Goal: Task Accomplishment & Management: Manage account settings

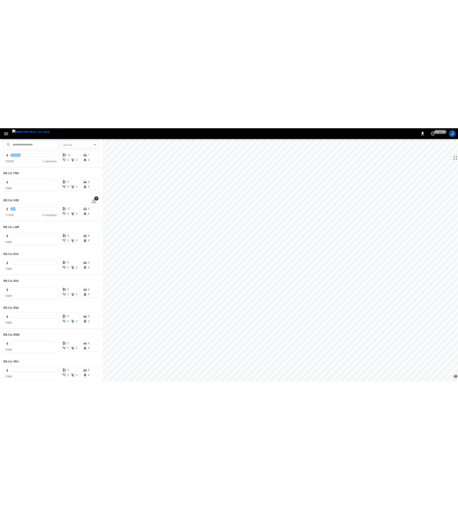
scroll to position [1171, 0]
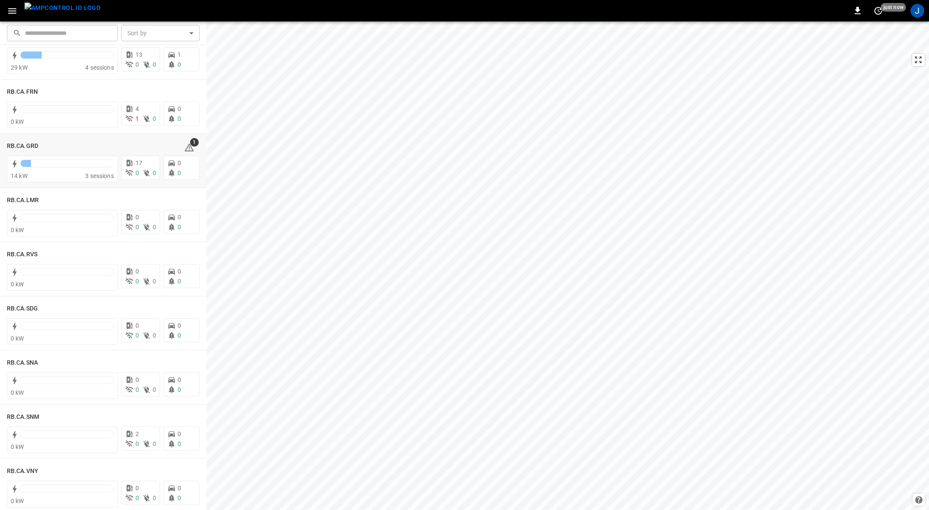
click at [20, 143] on h6 "RB.CA.GRD" at bounding box center [22, 146] width 31 height 9
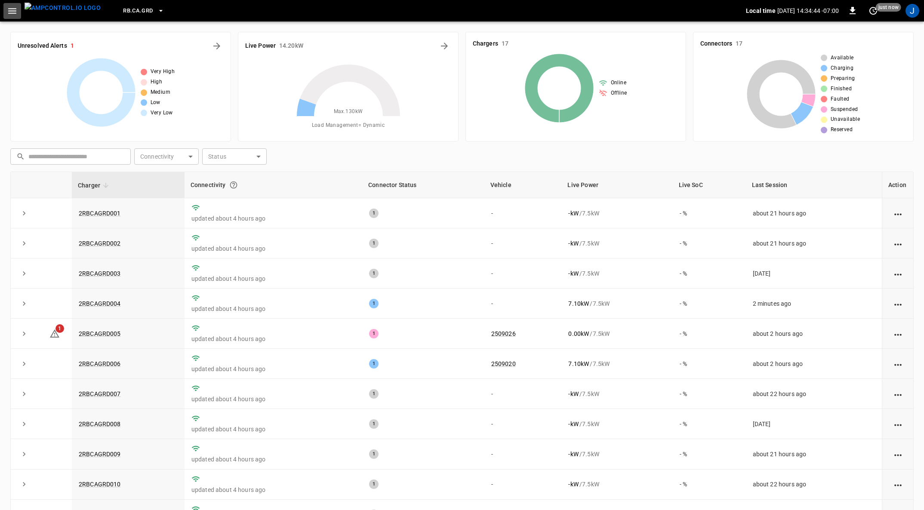
click at [12, 10] on icon "button" at bounding box center [12, 11] width 8 height 6
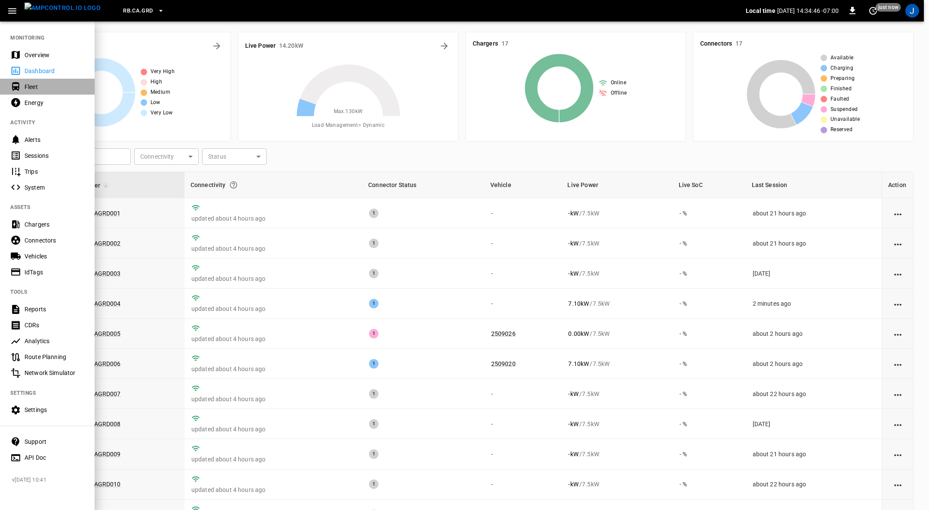
click at [36, 85] on div "Fleet" at bounding box center [55, 87] width 60 height 9
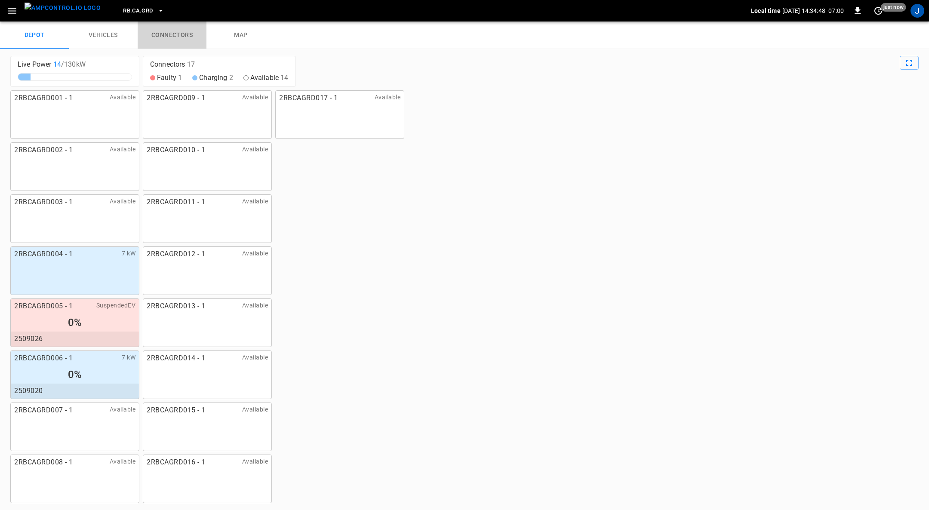
click at [179, 37] on link "connectors" at bounding box center [172, 36] width 69 height 28
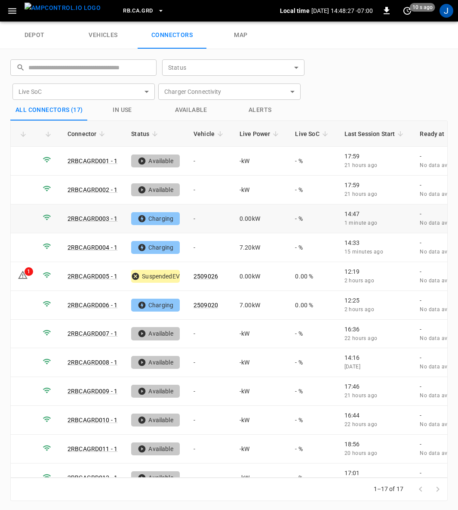
click at [191, 216] on td "-" at bounding box center [210, 218] width 46 height 29
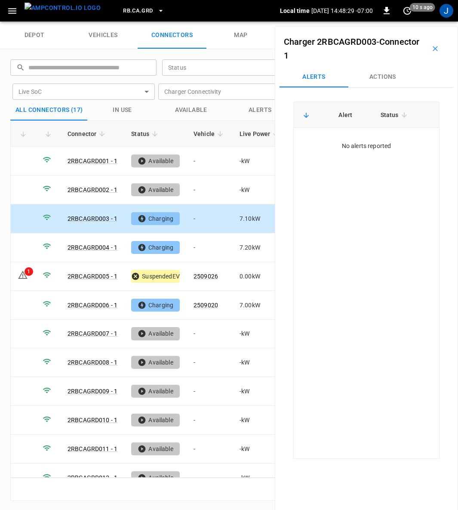
click at [385, 74] on button "Actions" at bounding box center [382, 77] width 69 height 21
click at [417, 141] on icon "Open" at bounding box center [421, 142] width 10 height 10
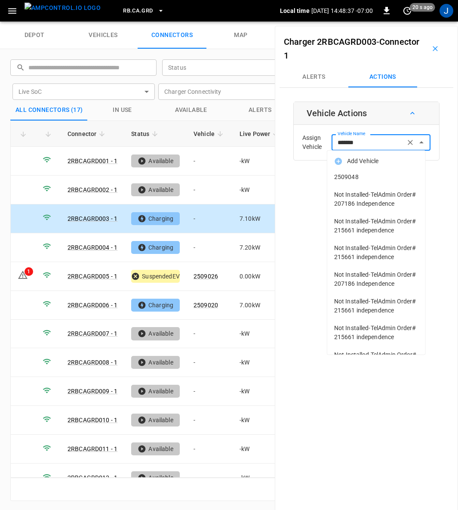
click at [352, 174] on span "2509048" at bounding box center [376, 177] width 84 height 9
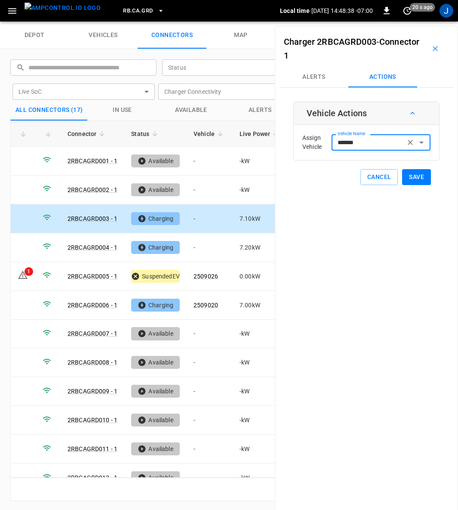
click at [413, 174] on button "Save" at bounding box center [416, 177] width 29 height 16
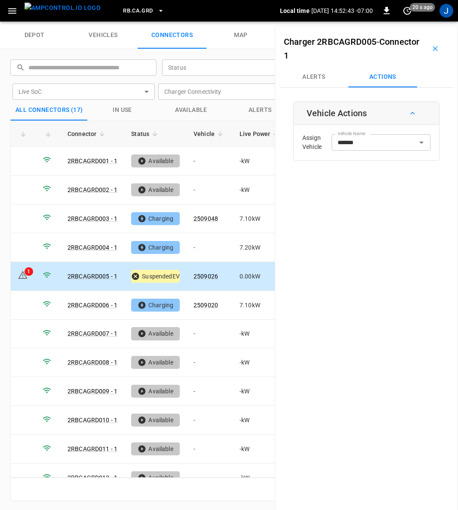
type input "*******"
click at [314, 79] on button "Alerts" at bounding box center [314, 77] width 69 height 21
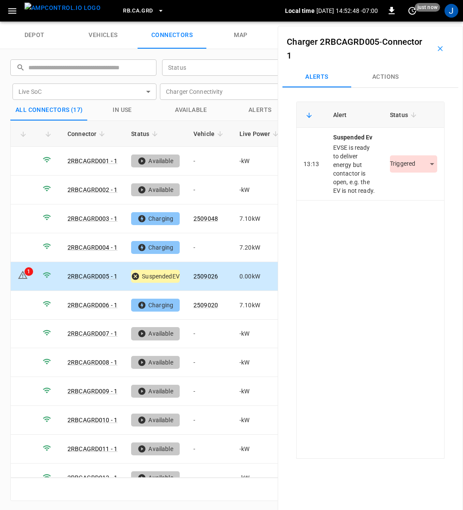
click at [421, 22] on body "RB.CA.GRD Local time 2025-08-27 14:52:48 -07:00 0 just now J depot vehicles con…" at bounding box center [231, 11] width 463 height 22
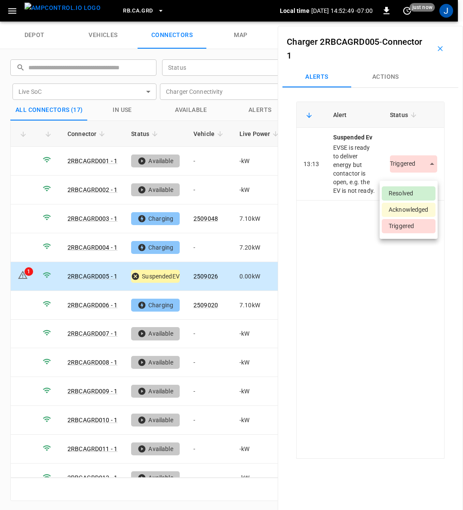
click at [412, 191] on li "Resolved" at bounding box center [409, 193] width 54 height 14
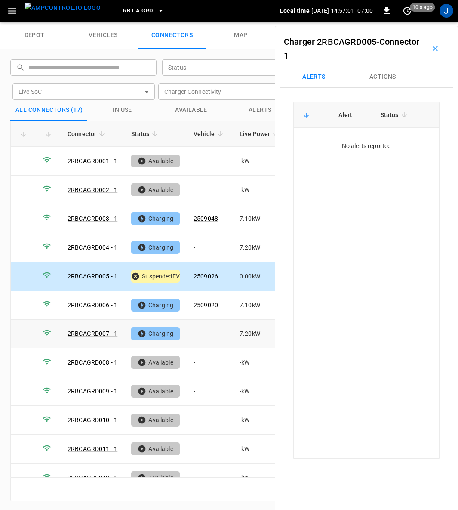
click at [192, 328] on td "-" at bounding box center [210, 334] width 46 height 29
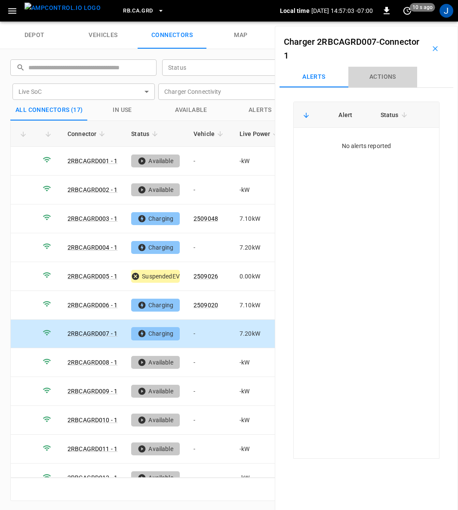
click at [391, 77] on button "Actions" at bounding box center [382, 77] width 69 height 21
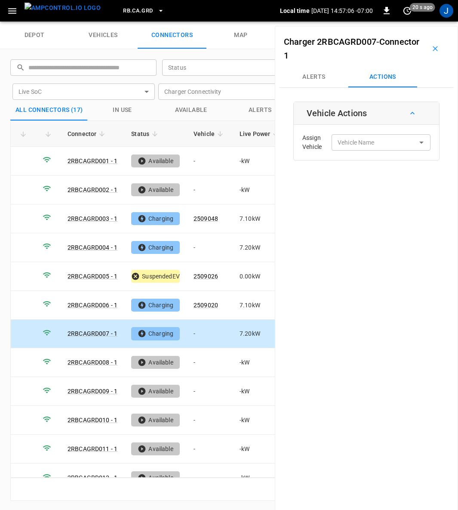
click at [367, 144] on div "Vehicle Name Vehicle Name" at bounding box center [381, 142] width 99 height 16
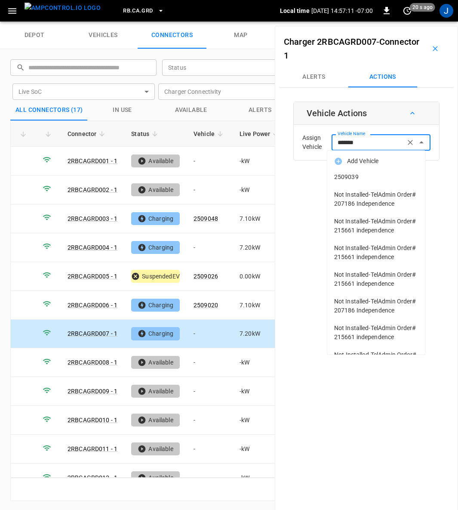
click at [351, 171] on li "2509039" at bounding box center [376, 177] width 98 height 18
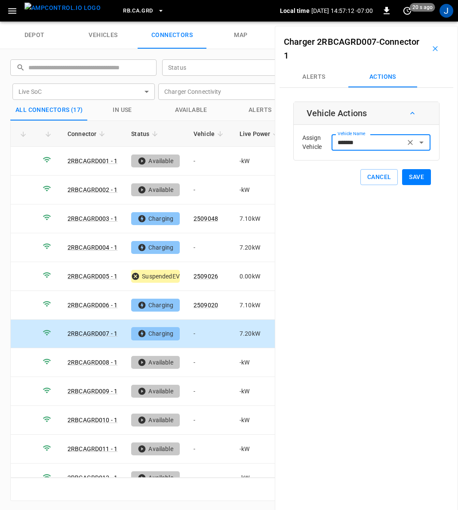
type input "*******"
click at [407, 178] on button "Save" at bounding box center [416, 177] width 29 height 16
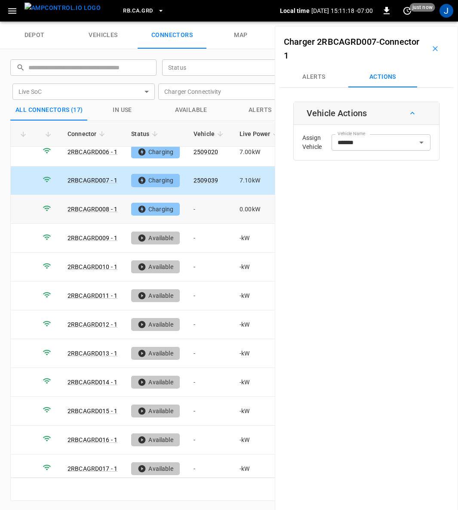
click at [197, 206] on td "-" at bounding box center [210, 209] width 46 height 29
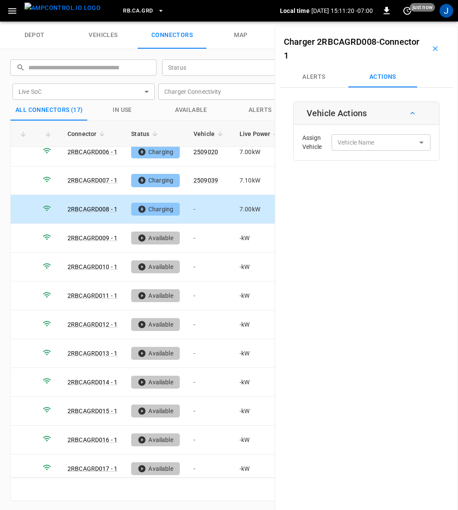
click at [370, 142] on div "Vehicle Name Vehicle Name" at bounding box center [381, 142] width 99 height 16
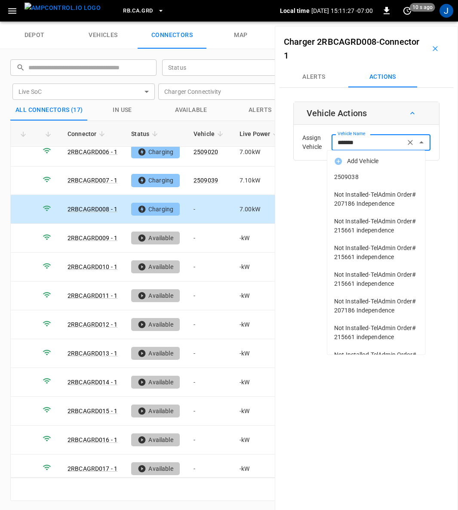
click at [353, 178] on span "2509038" at bounding box center [376, 177] width 84 height 9
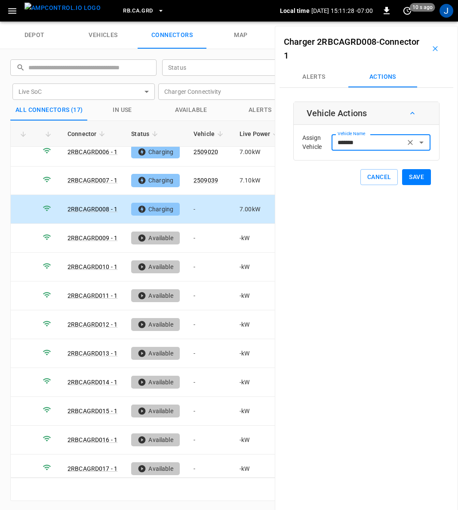
type input "*******"
click at [410, 176] on button "Save" at bounding box center [416, 177] width 29 height 16
click at [434, 51] on icon "button" at bounding box center [435, 48] width 9 height 9
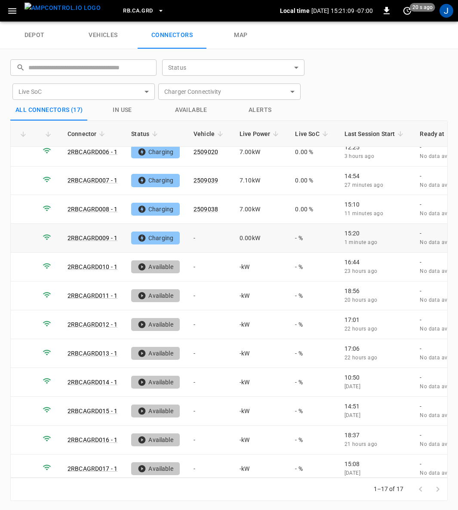
click at [193, 233] on td "-" at bounding box center [210, 238] width 46 height 29
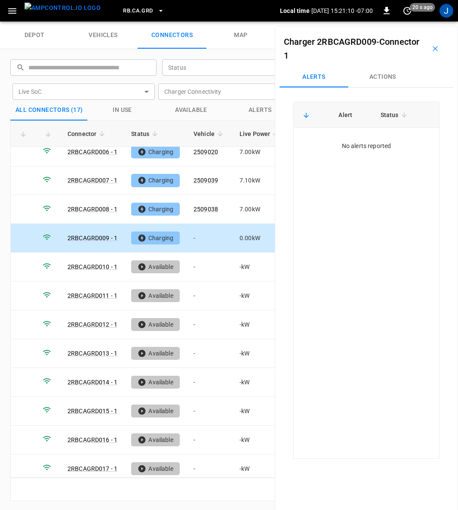
click at [390, 75] on button "Actions" at bounding box center [382, 77] width 69 height 21
click at [376, 144] on input "Vehicle Name" at bounding box center [368, 142] width 68 height 11
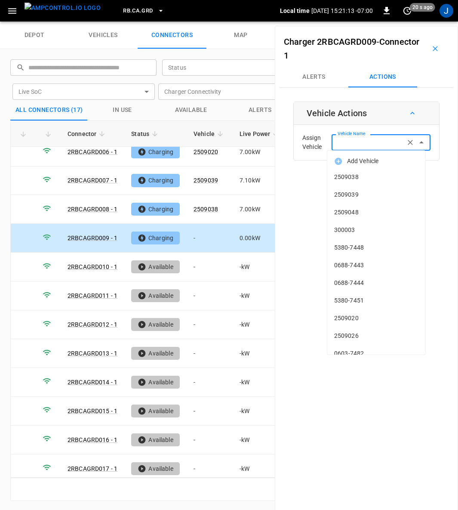
type input "*"
type input "**"
click at [365, 143] on input "Vehicle Name" at bounding box center [368, 142] width 68 height 11
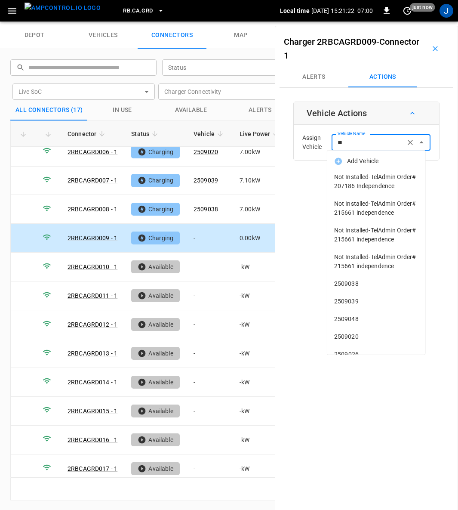
type input "*"
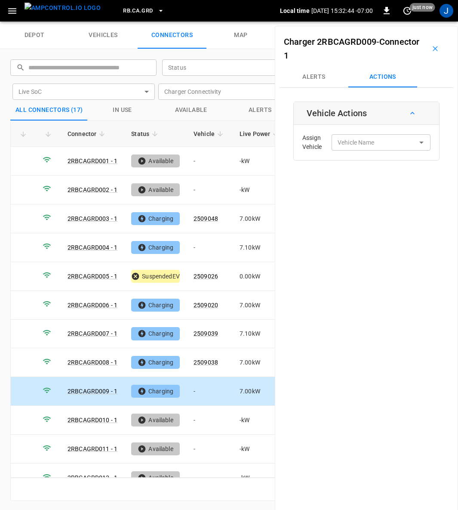
scroll to position [153, 0]
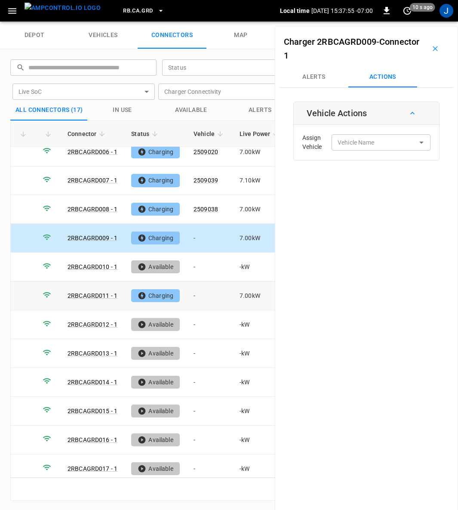
click at [194, 287] on td "-" at bounding box center [210, 295] width 46 height 29
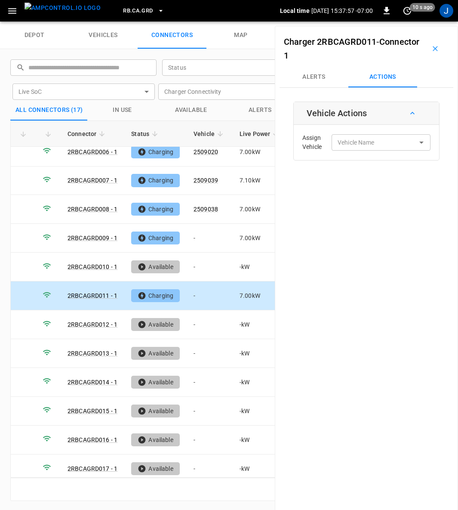
click at [356, 146] on div "Vehicle Name Vehicle Name" at bounding box center [381, 142] width 99 height 16
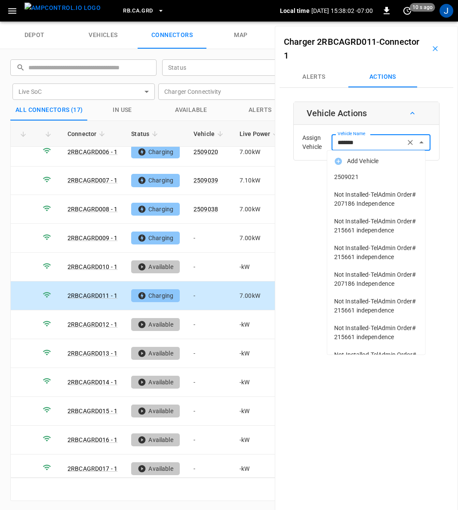
click at [353, 177] on span "2509021" at bounding box center [376, 177] width 84 height 9
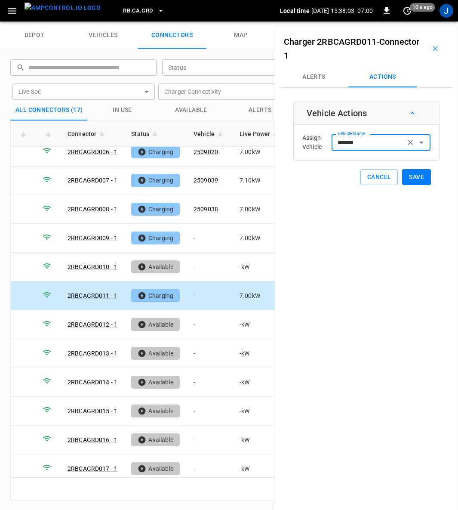
type input "*******"
click at [414, 176] on button "Save" at bounding box center [416, 177] width 29 height 16
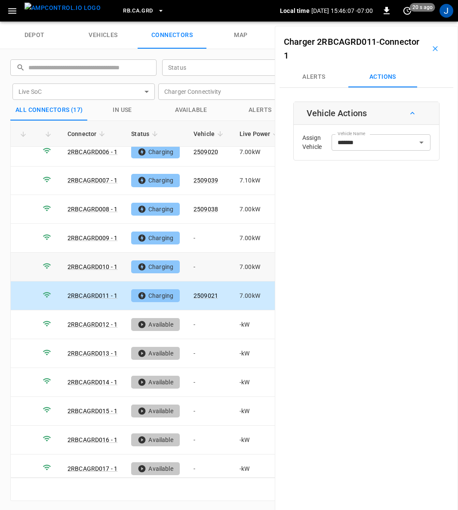
click at [192, 260] on td "-" at bounding box center [210, 267] width 46 height 29
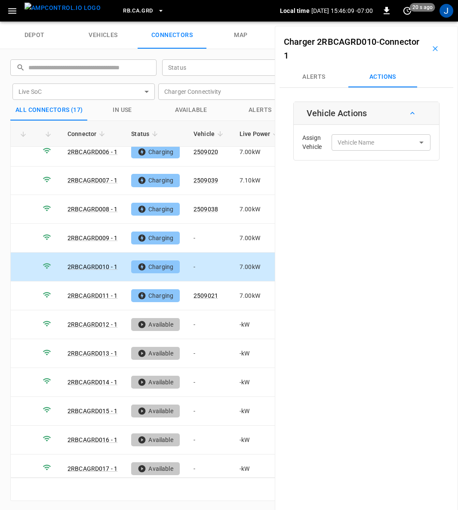
click at [361, 142] on div "Vehicle Name Vehicle Name" at bounding box center [381, 142] width 99 height 16
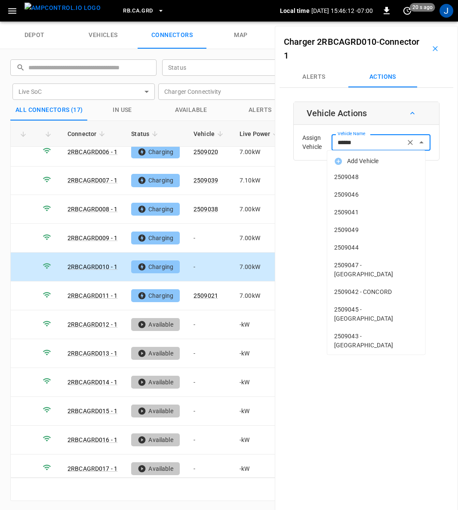
type input "*******"
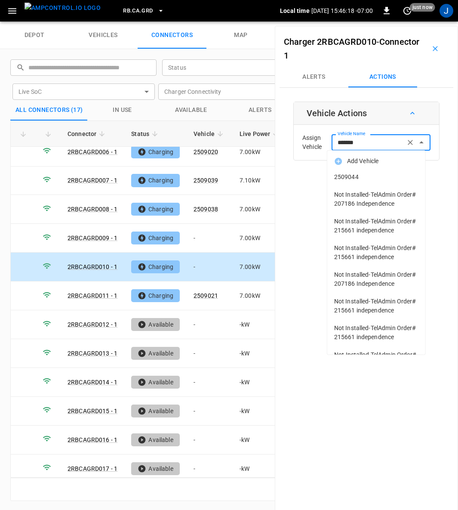
click at [339, 174] on span "2509044" at bounding box center [376, 177] width 84 height 9
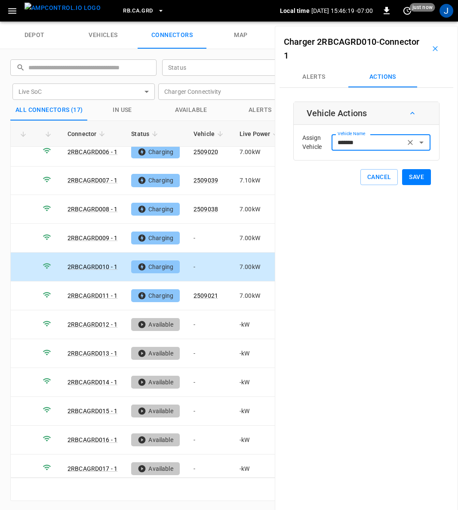
type input "*******"
click at [409, 177] on button "Save" at bounding box center [416, 177] width 29 height 16
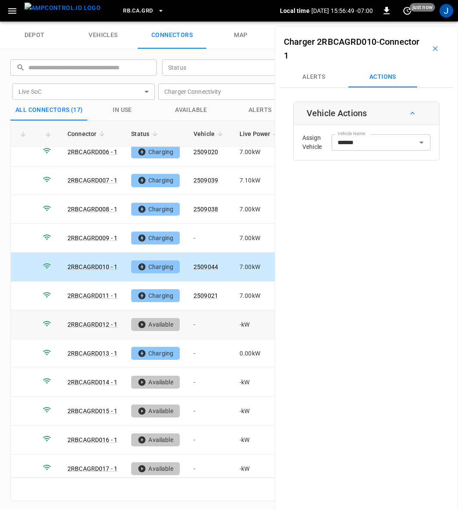
click at [192, 319] on td "-" at bounding box center [210, 324] width 46 height 29
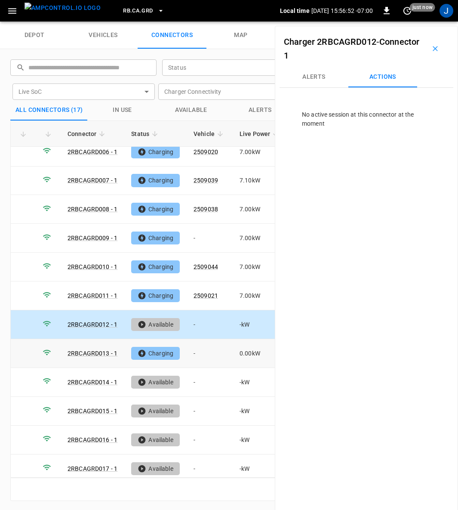
click at [193, 346] on td "-" at bounding box center [210, 353] width 46 height 29
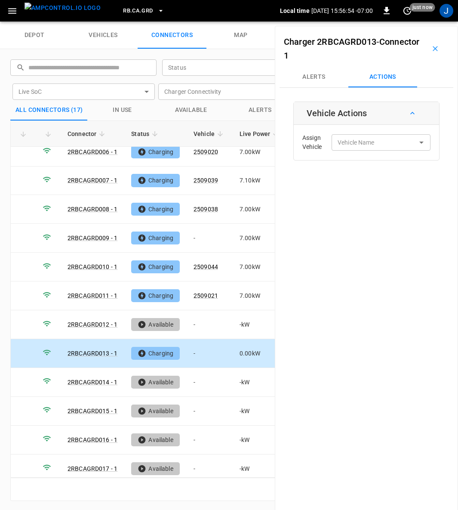
click at [353, 141] on div "Vehicle Name Vehicle Name" at bounding box center [381, 142] width 99 height 16
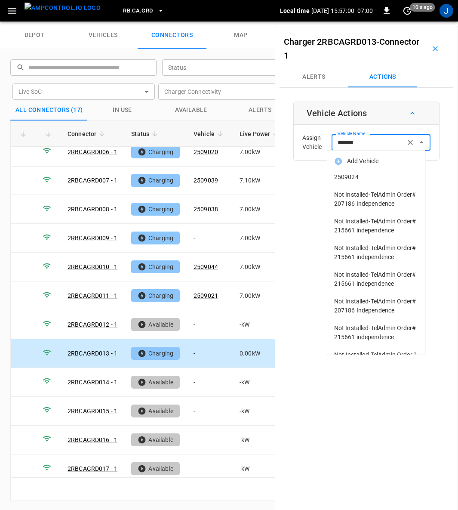
click at [354, 176] on span "2509024" at bounding box center [376, 177] width 84 height 9
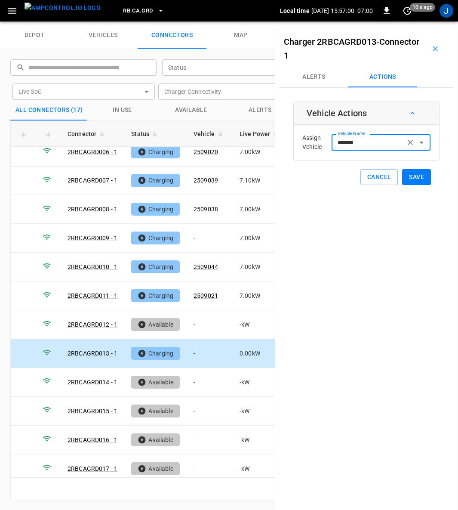
type input "*******"
click at [415, 175] on button "Save" at bounding box center [416, 177] width 29 height 16
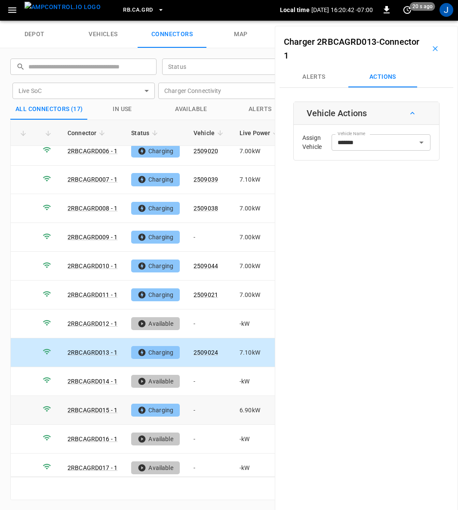
click at [196, 402] on td "-" at bounding box center [210, 410] width 46 height 29
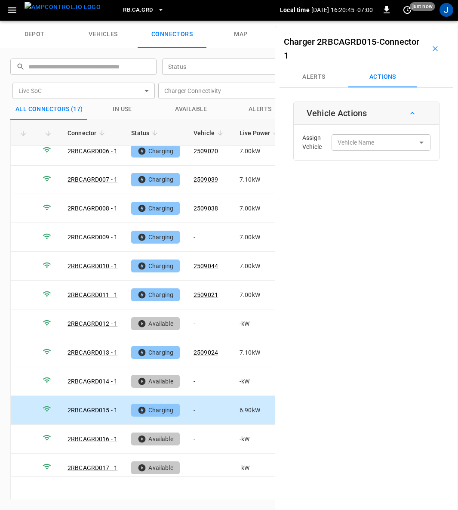
click at [372, 147] on input "Vehicle Name" at bounding box center [368, 142] width 68 height 11
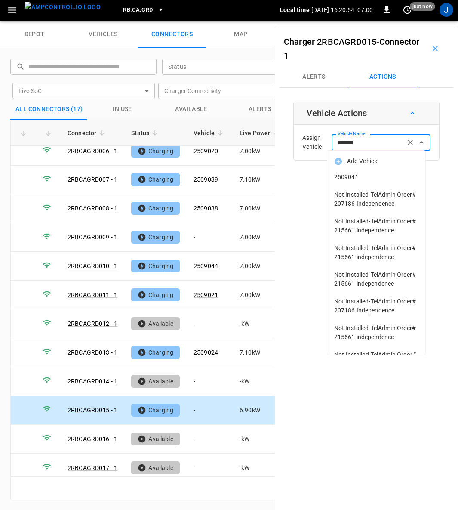
click at [358, 178] on span "2509041" at bounding box center [376, 177] width 84 height 9
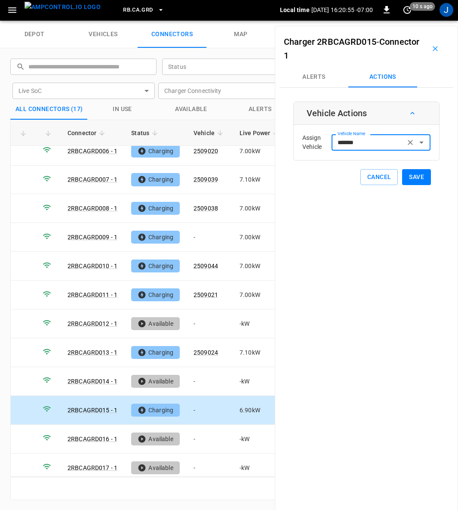
type input "*******"
click at [407, 177] on button "Save" at bounding box center [416, 177] width 29 height 16
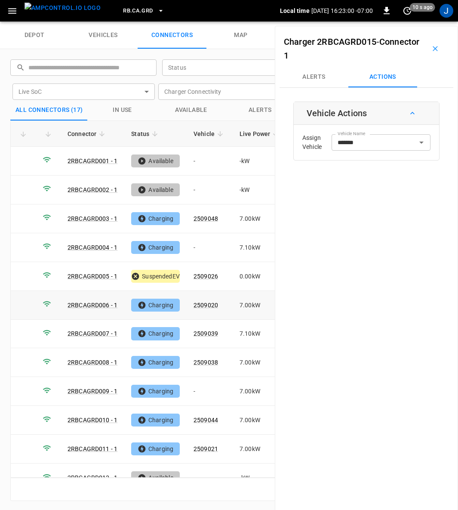
scroll to position [153, 0]
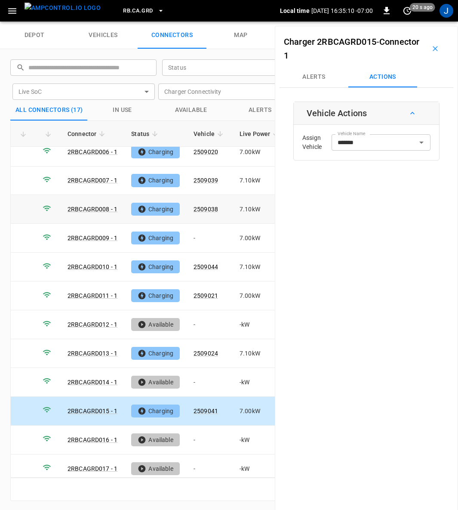
scroll to position [1, 0]
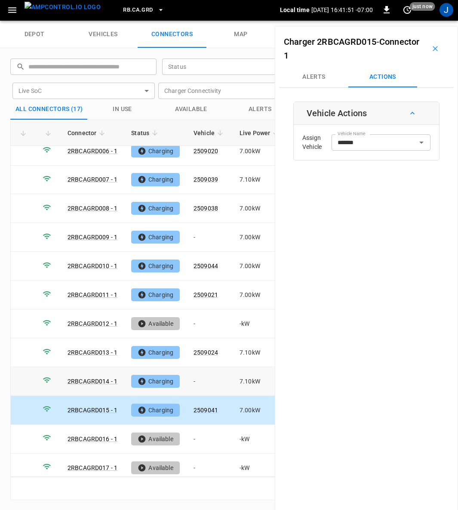
click at [198, 374] on td "-" at bounding box center [210, 381] width 46 height 29
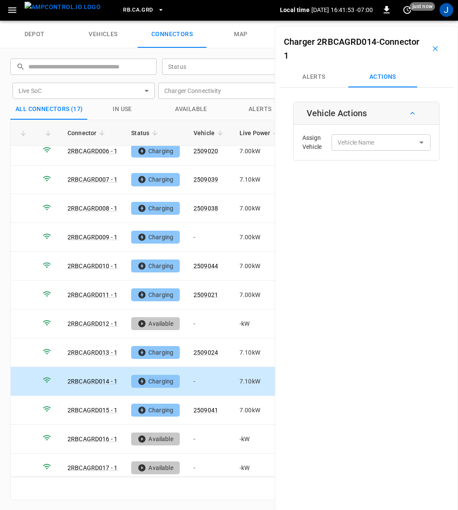
click at [361, 142] on div "Vehicle Name Vehicle Name" at bounding box center [381, 142] width 99 height 16
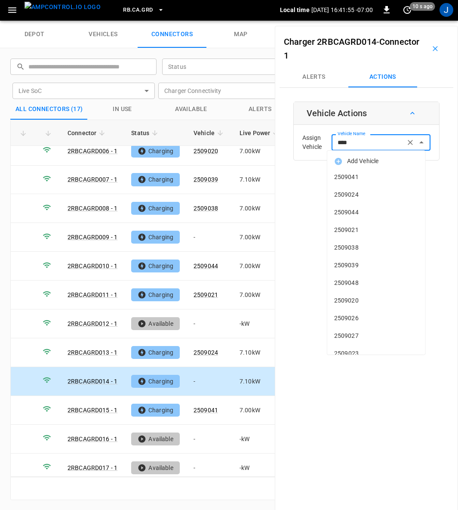
type input "*****"
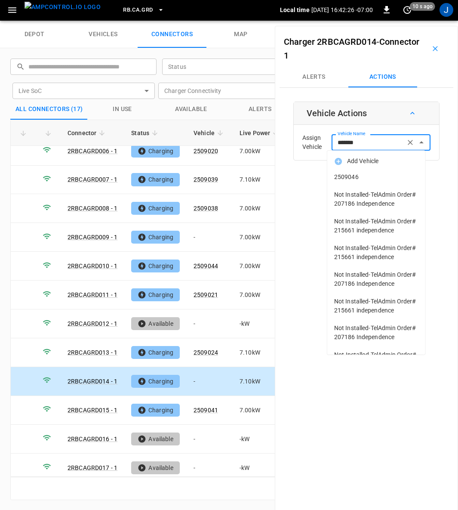
click at [354, 175] on span "2509046" at bounding box center [376, 177] width 84 height 9
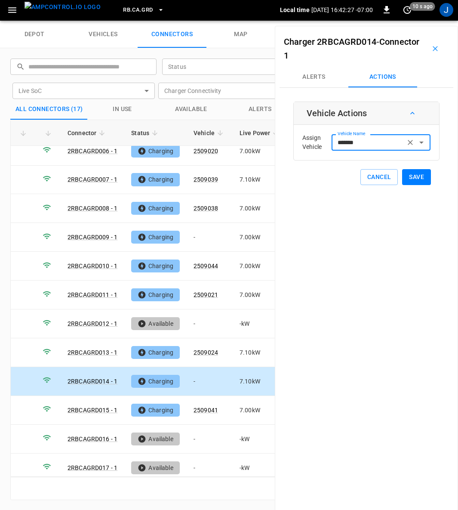
type input "*******"
click at [415, 176] on button "Save" at bounding box center [416, 177] width 29 height 16
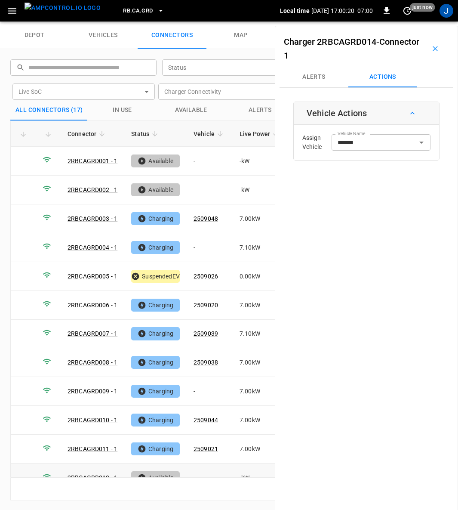
scroll to position [153, 0]
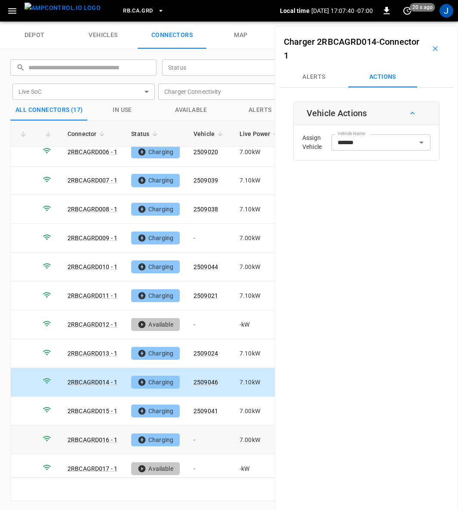
click at [196, 428] on td "-" at bounding box center [210, 439] width 46 height 29
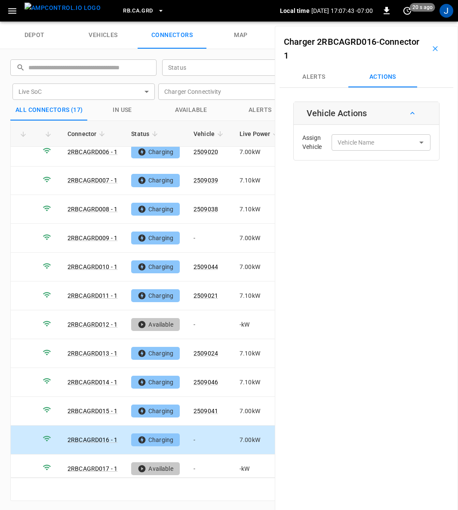
click at [371, 142] on input "Vehicle Name" at bounding box center [368, 142] width 68 height 11
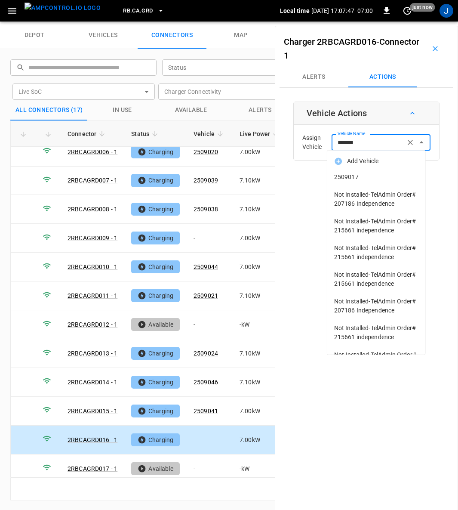
click at [353, 176] on span "2509017" at bounding box center [376, 177] width 84 height 9
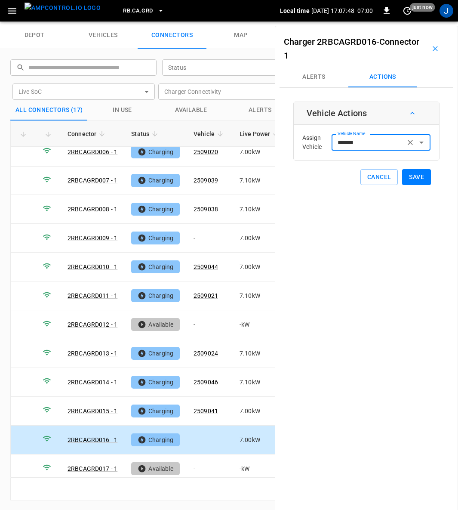
type input "*******"
click at [408, 176] on button "Save" at bounding box center [416, 177] width 29 height 16
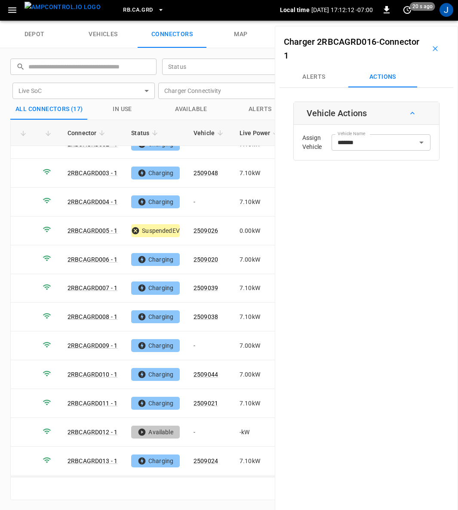
scroll to position [0, 0]
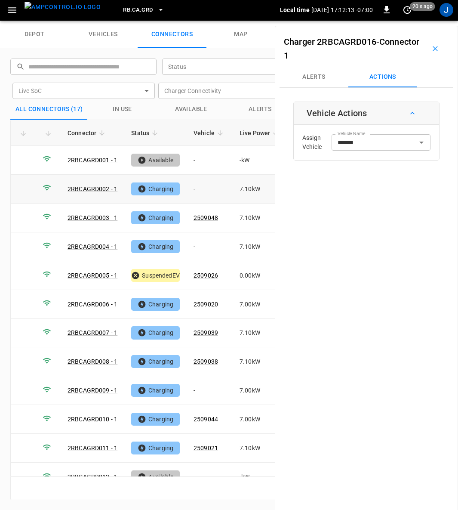
click at [195, 188] on td "-" at bounding box center [210, 189] width 46 height 29
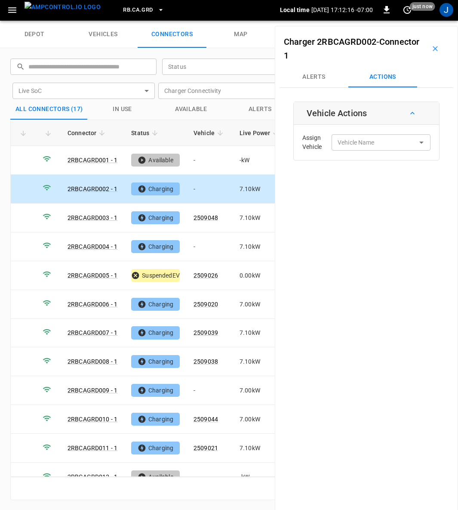
click at [351, 142] on div "Vehicle Name Vehicle Name" at bounding box center [381, 142] width 99 height 16
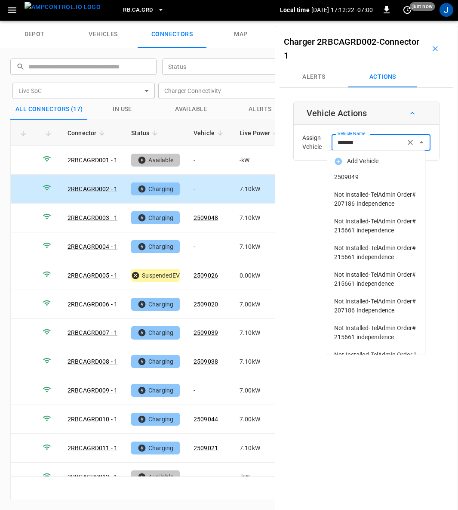
click at [347, 173] on span "2509049" at bounding box center [376, 177] width 84 height 9
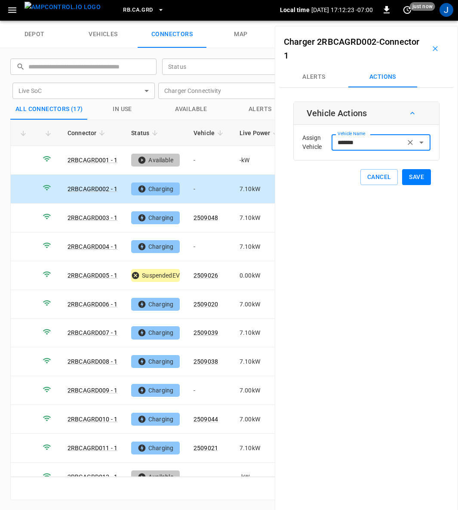
type input "*******"
click at [414, 178] on button "Save" at bounding box center [416, 177] width 29 height 16
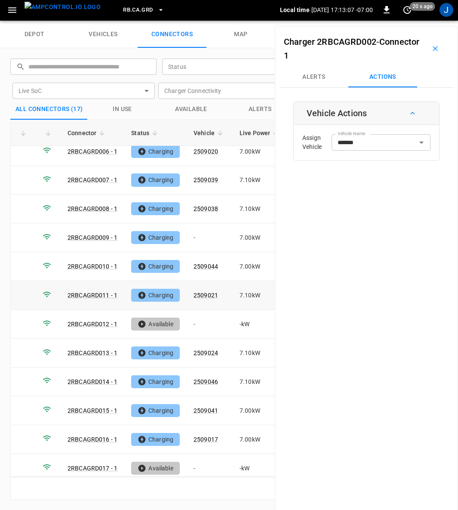
scroll to position [153, 0]
drag, startPoint x: 430, startPoint y: 46, endPoint x: 387, endPoint y: 401, distance: 357.5
click at [431, 46] on icon "button" at bounding box center [435, 48] width 9 height 9
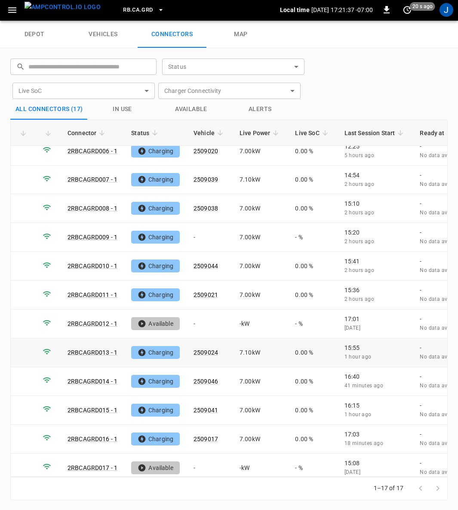
scroll to position [0, 0]
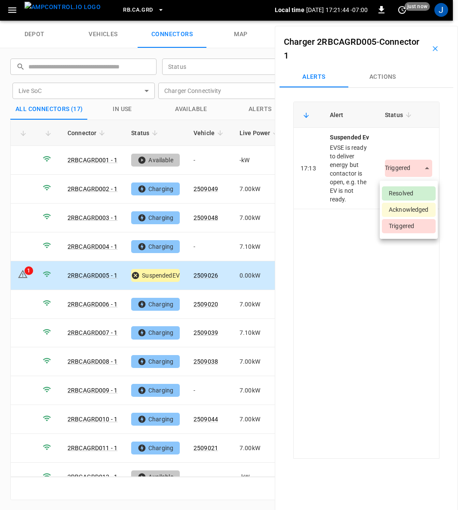
click at [422, 21] on body "RB.CA.GRD Local time 2025-08-27 17:21:44 -07:00 0 just now J depot vehicles con…" at bounding box center [229, 10] width 458 height 22
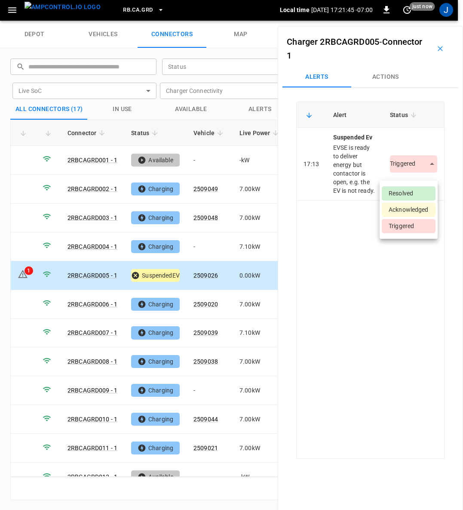
click at [408, 192] on li "Resolved" at bounding box center [409, 193] width 54 height 14
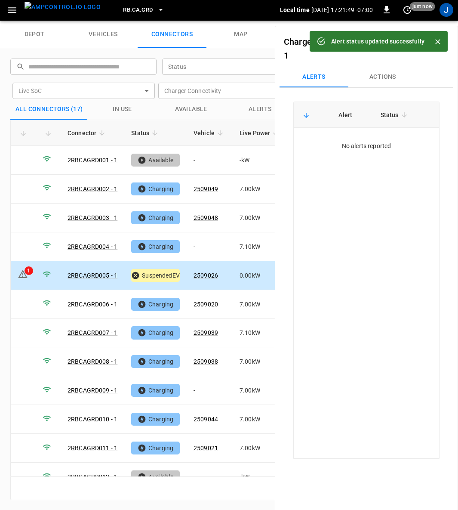
click at [444, 40] on button "Close" at bounding box center [437, 41] width 13 height 13
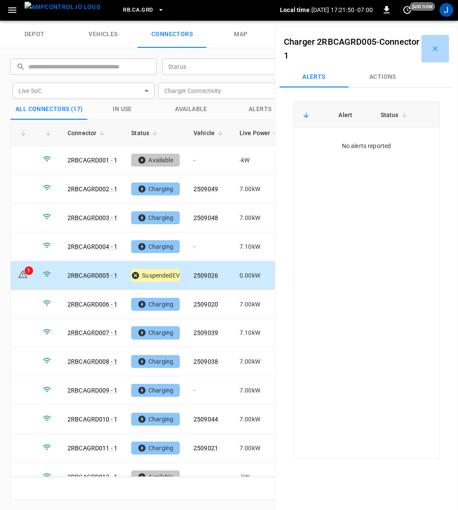
click at [431, 49] on icon "button" at bounding box center [435, 48] width 9 height 9
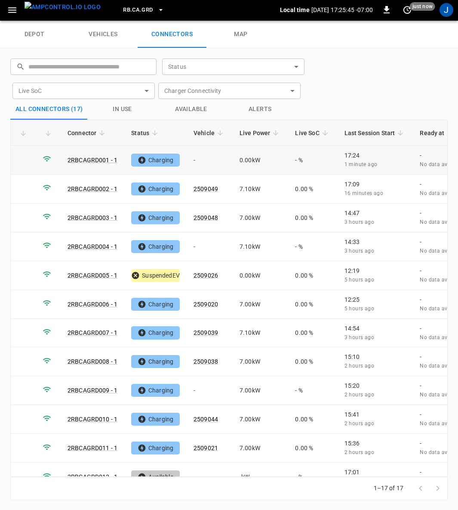
click at [197, 157] on td "-" at bounding box center [210, 160] width 46 height 29
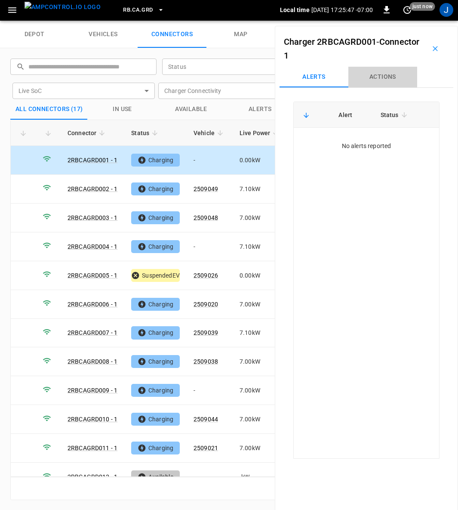
click at [383, 77] on button "Actions" at bounding box center [382, 77] width 69 height 21
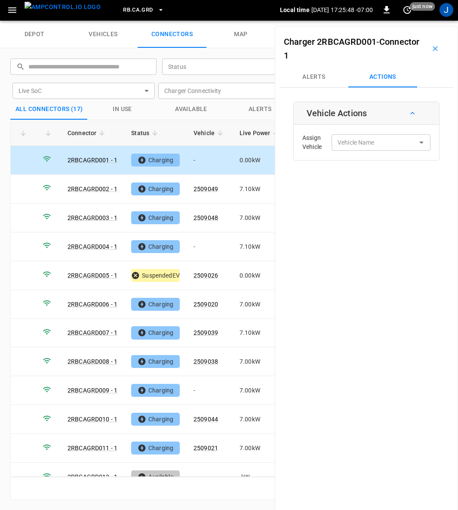
click at [372, 144] on input "Vehicle Name" at bounding box center [368, 142] width 68 height 11
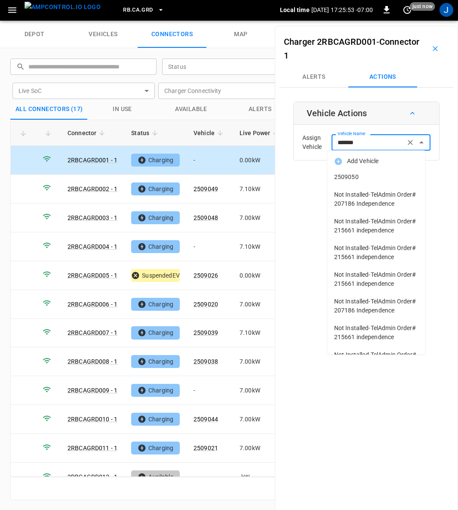
click at [356, 171] on li "2509050" at bounding box center [376, 177] width 98 height 18
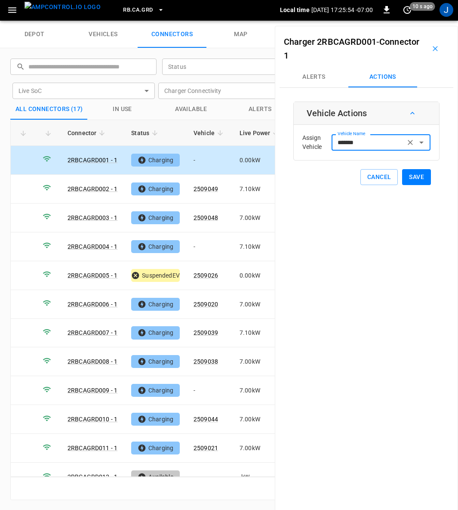
type input "*******"
click at [416, 176] on button "Save" at bounding box center [416, 177] width 29 height 16
click at [432, 46] on icon "button" at bounding box center [435, 48] width 9 height 9
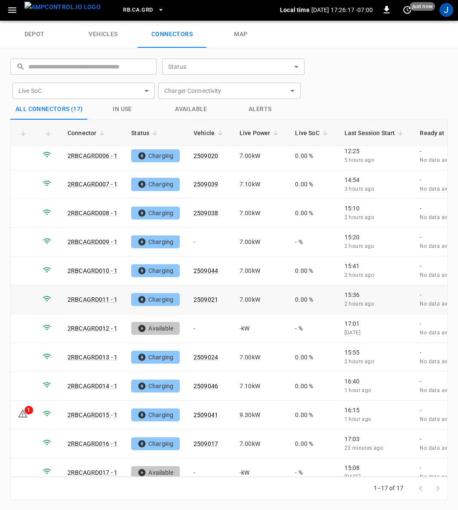
scroll to position [153, 0]
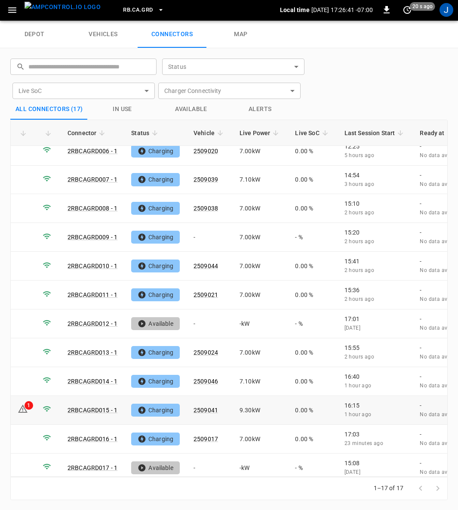
click at [85, 407] on link "2RBCAGRD015 - 1" at bounding box center [93, 410] width 50 height 7
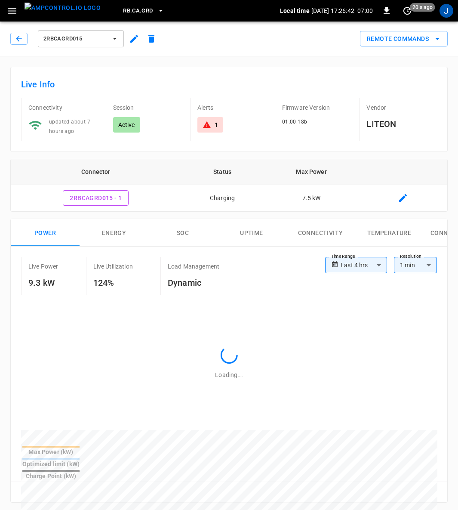
type input "**********"
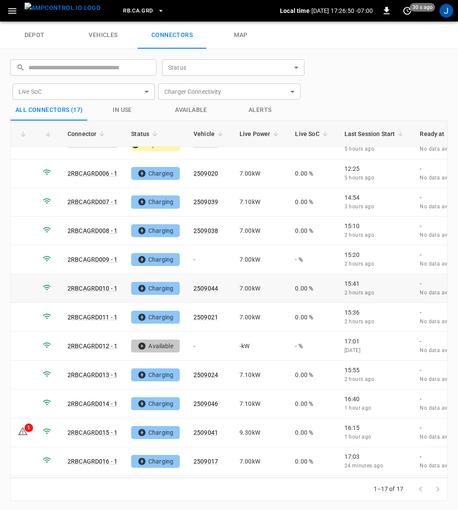
scroll to position [153, 0]
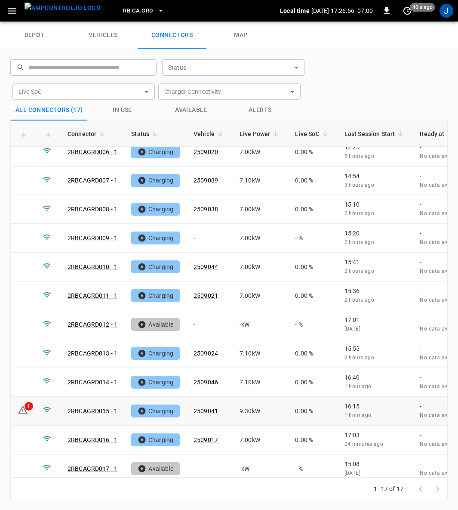
click at [23, 405] on icon at bounding box center [22, 409] width 9 height 8
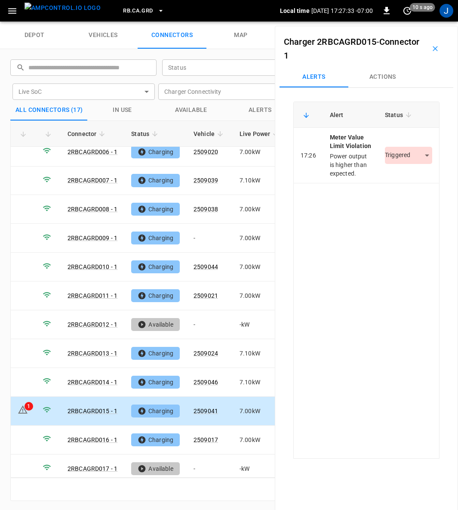
click at [432, 49] on icon "button" at bounding box center [435, 48] width 9 height 9
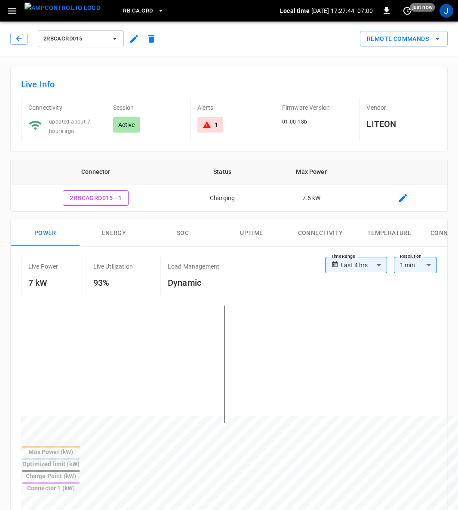
type input "**********"
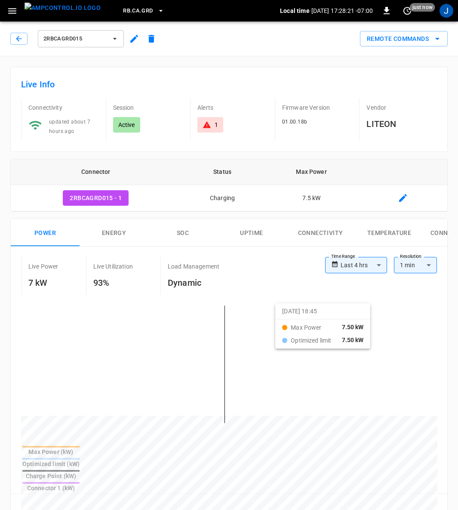
drag, startPoint x: 208, startPoint y: 308, endPoint x: 286, endPoint y: 308, distance: 78.3
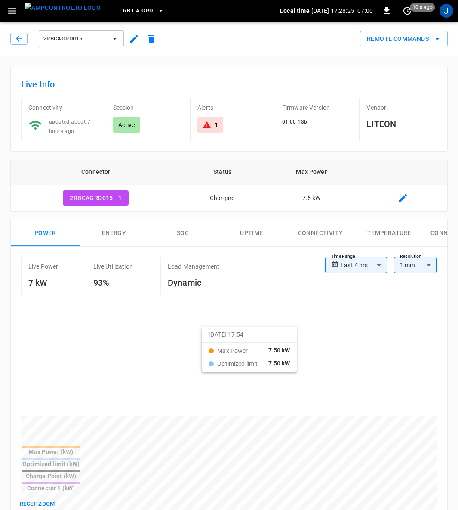
drag, startPoint x: 69, startPoint y: 307, endPoint x: 213, endPoint y: 332, distance: 145.3
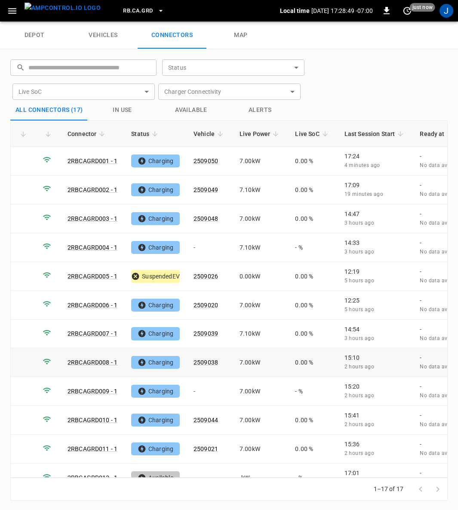
scroll to position [153, 0]
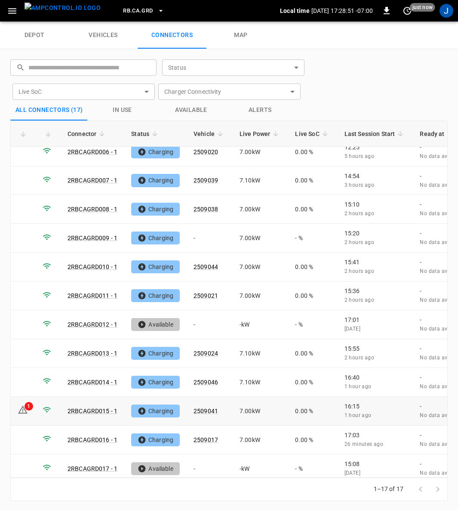
click at [96, 407] on link "2RBCAGRD015 - 1" at bounding box center [93, 410] width 50 height 7
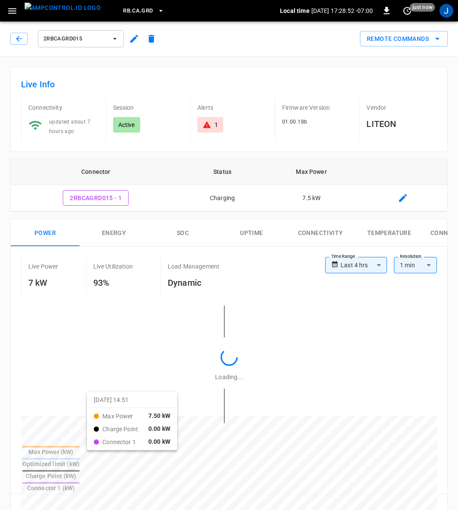
type input "**********"
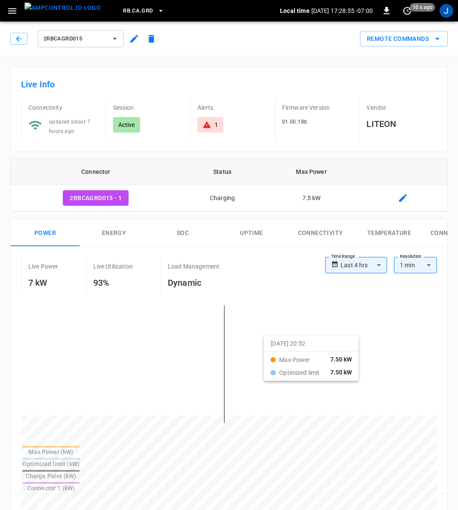
drag, startPoint x: 197, startPoint y: 318, endPoint x: 386, endPoint y: 341, distance: 191.0
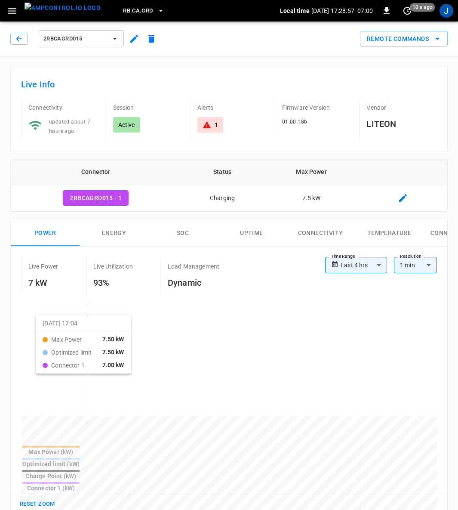
drag, startPoint x: 46, startPoint y: 321, endPoint x: 170, endPoint y: 331, distance: 124.4
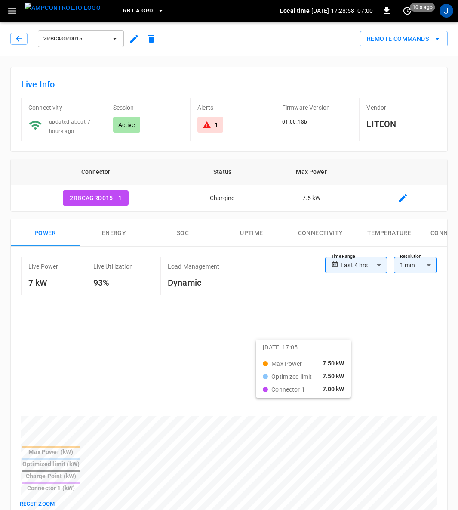
drag, startPoint x: 170, startPoint y: 331, endPoint x: 267, endPoint y: 345, distance: 97.3
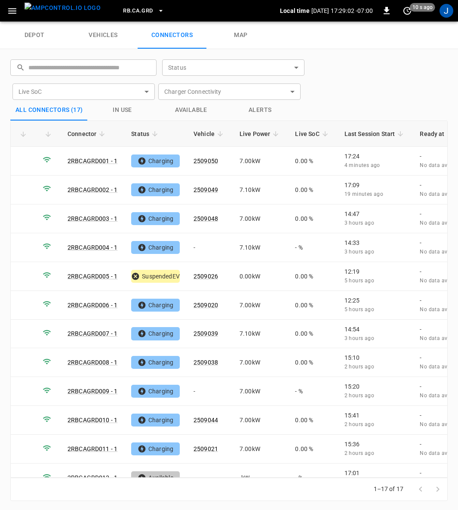
scroll to position [153, 0]
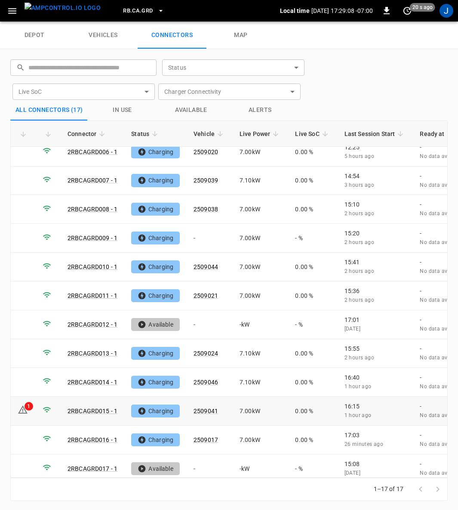
click at [90, 407] on link "2RBCAGRD015 - 1" at bounding box center [93, 410] width 50 height 7
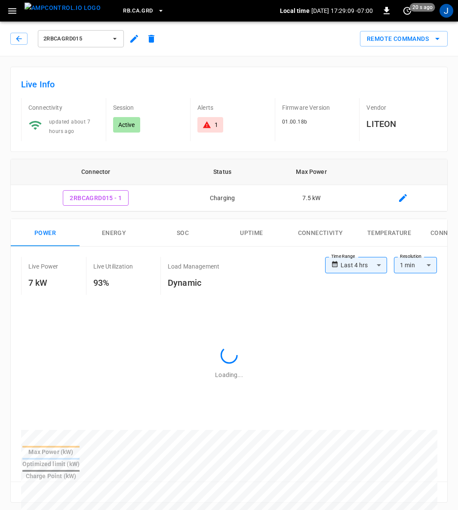
type input "**********"
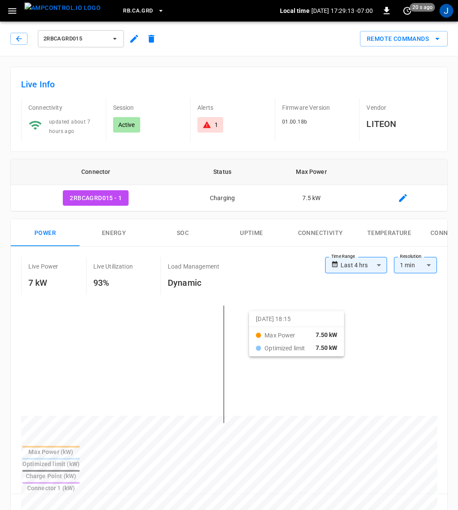
drag, startPoint x: 205, startPoint y: 314, endPoint x: 261, endPoint y: 316, distance: 55.5
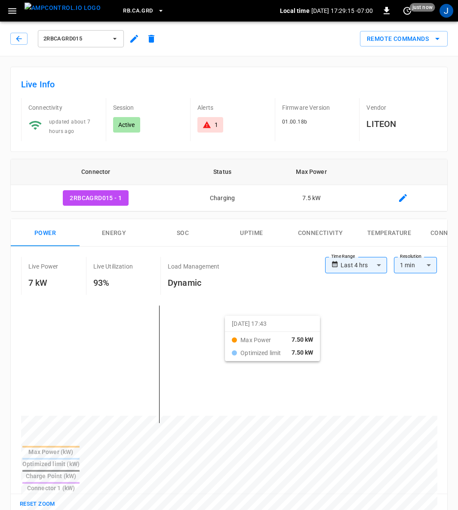
drag, startPoint x: 107, startPoint y: 315, endPoint x: 236, endPoint y: 321, distance: 128.8
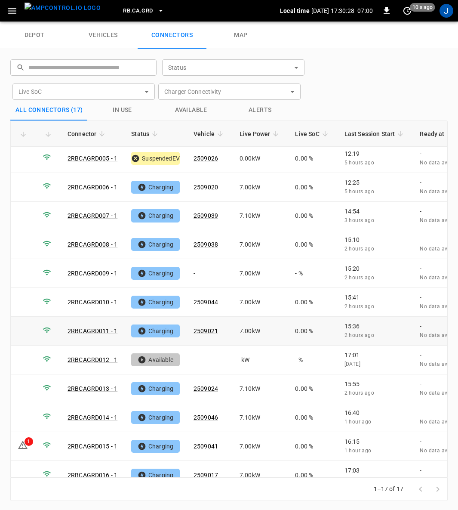
scroll to position [153, 0]
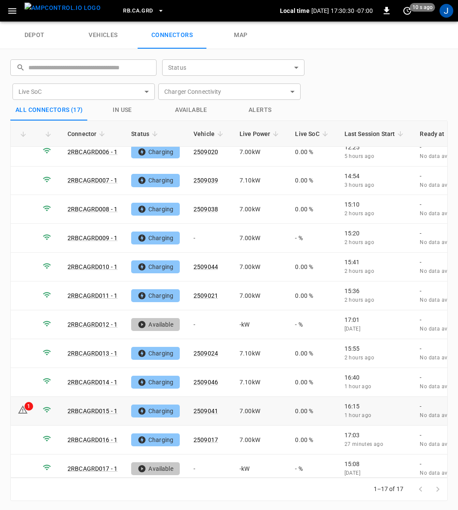
click at [22, 404] on icon at bounding box center [23, 409] width 10 height 10
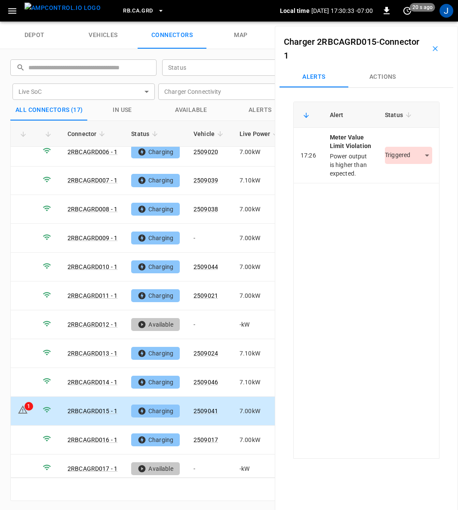
click at [420, 22] on body "RB.CA.GRD Local time 2025-08-27 17:30:33 -07:00 0 20 s ago J depot vehicles con…" at bounding box center [229, 11] width 458 height 22
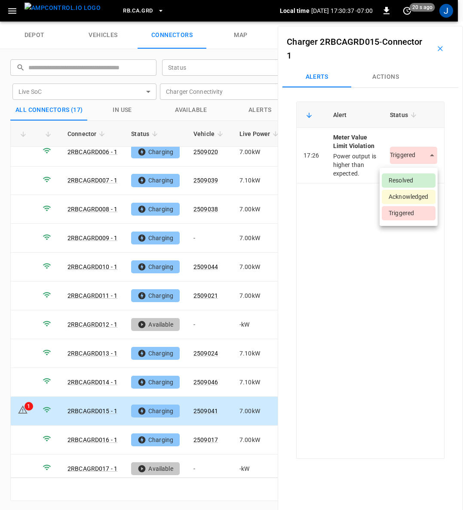
click at [410, 177] on li "Resolved" at bounding box center [409, 180] width 54 height 14
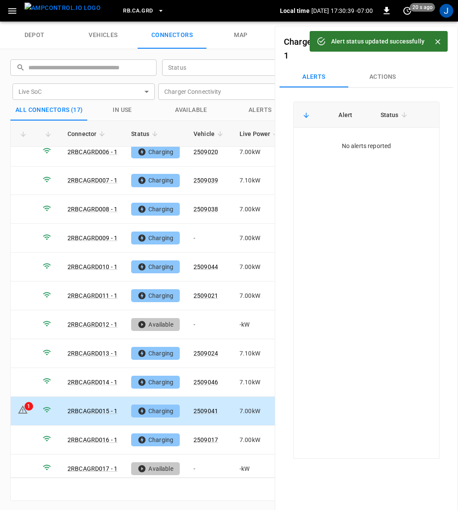
click at [439, 41] on icon "Close" at bounding box center [438, 41] width 9 height 9
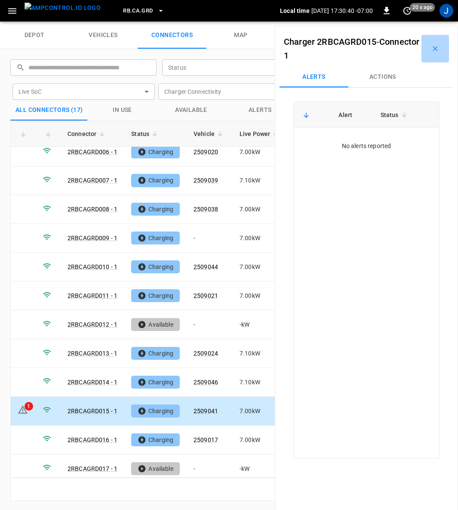
click at [432, 48] on icon "button" at bounding box center [435, 48] width 9 height 9
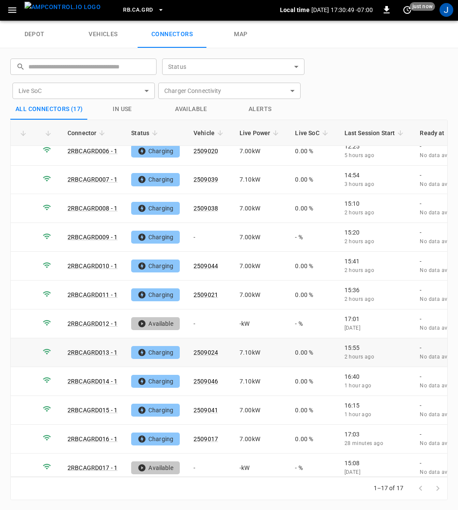
scroll to position [0, 0]
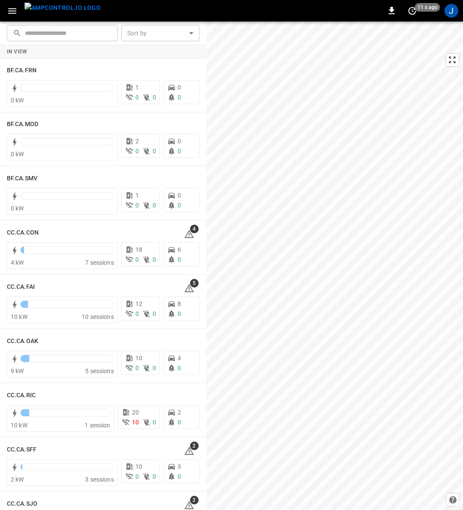
click at [66, 8] on img "menu" at bounding box center [63, 8] width 76 height 11
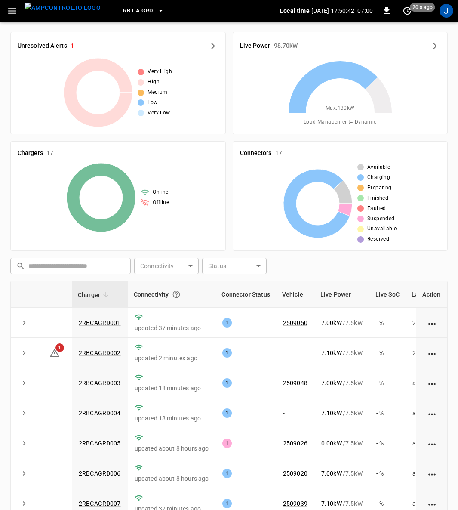
click at [15, 11] on icon "button" at bounding box center [12, 11] width 8 height 6
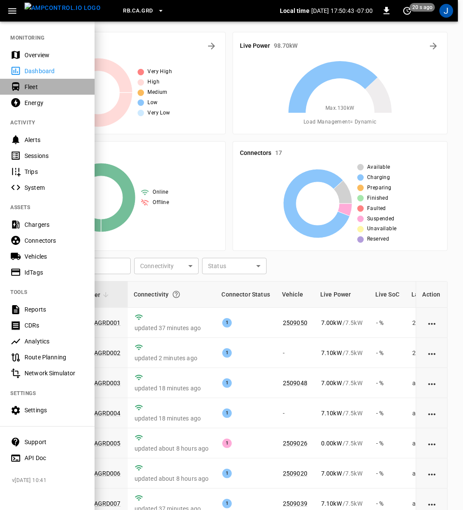
click at [29, 86] on div "Fleet" at bounding box center [55, 87] width 60 height 9
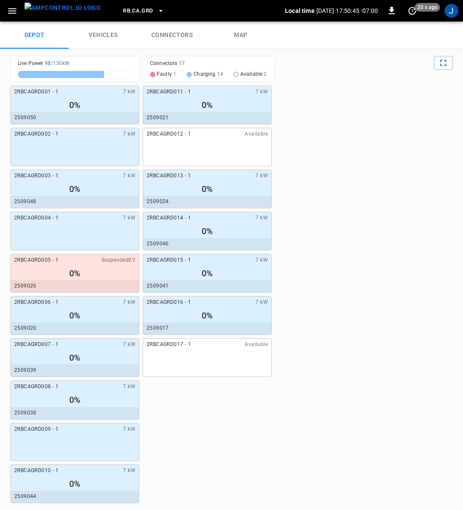
click at [167, 32] on link "connectors" at bounding box center [172, 36] width 69 height 28
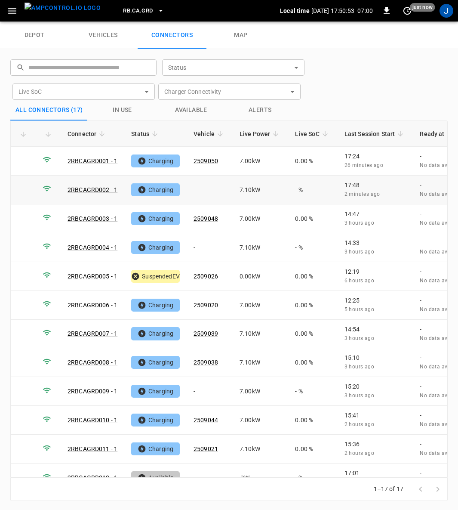
click at [199, 189] on td "-" at bounding box center [210, 190] width 46 height 29
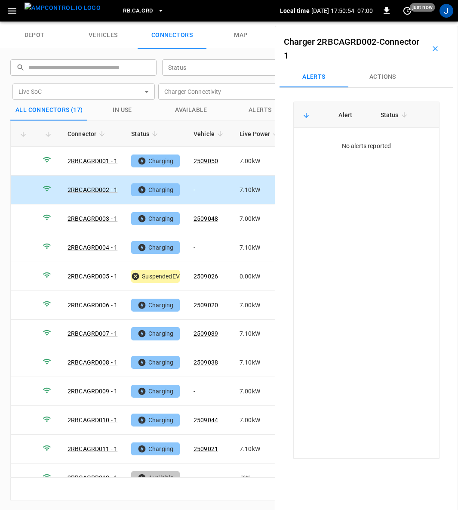
click at [397, 73] on button "Actions" at bounding box center [382, 77] width 69 height 21
click at [358, 143] on div "Vehicle Name Vehicle Name" at bounding box center [381, 142] width 99 height 16
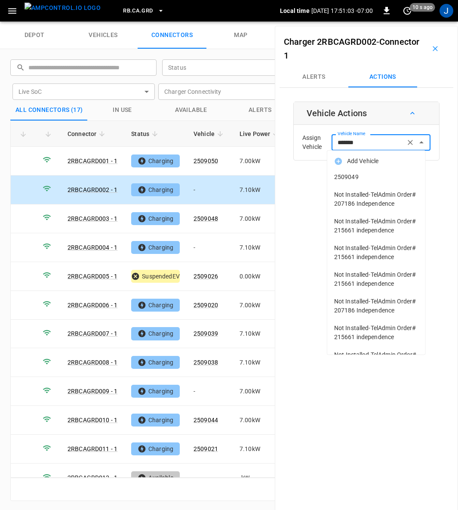
click at [353, 178] on span "2509049" at bounding box center [376, 177] width 84 height 9
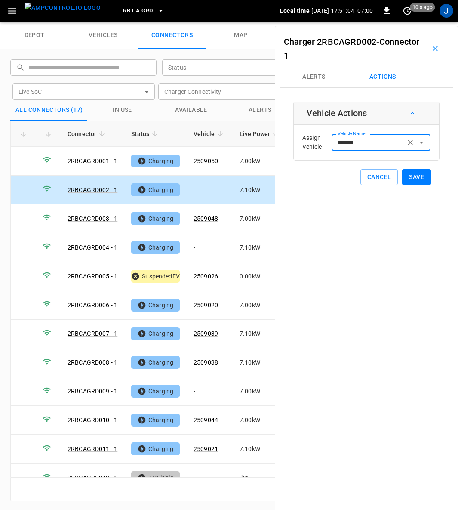
type input "*******"
click at [412, 177] on button "Save" at bounding box center [416, 177] width 29 height 16
drag, startPoint x: 428, startPoint y: 46, endPoint x: 268, endPoint y: 139, distance: 184.5
click at [431, 46] on icon "button" at bounding box center [435, 48] width 9 height 9
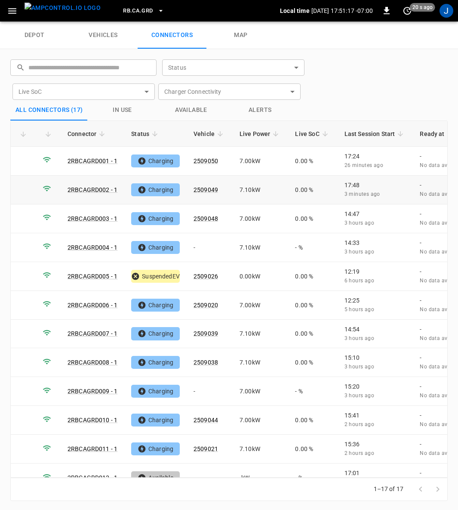
click at [96, 186] on link "2RBCAGRD002 - 1" at bounding box center [93, 189] width 50 height 7
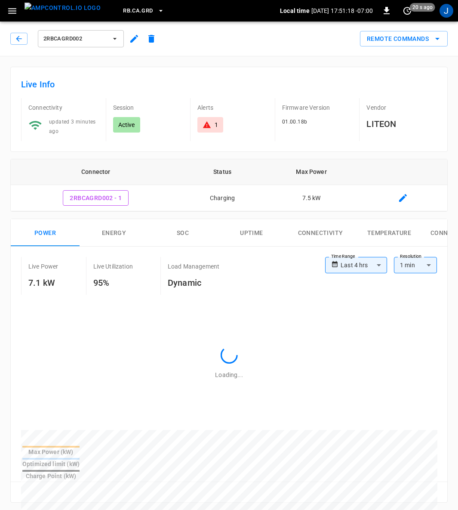
type input "**********"
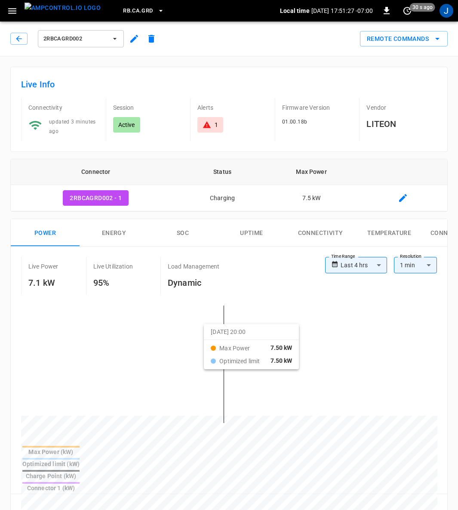
drag, startPoint x: 174, startPoint y: 320, endPoint x: 327, endPoint y: 329, distance: 152.6
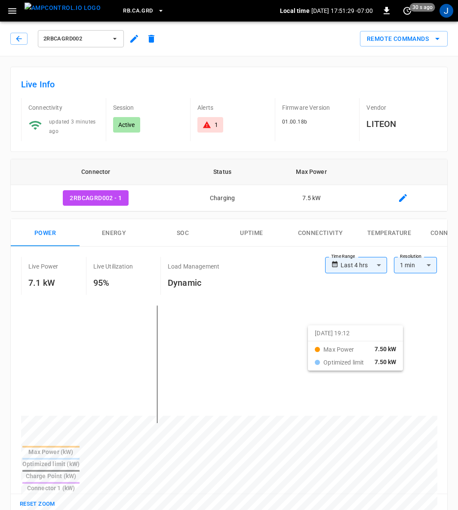
drag, startPoint x: 49, startPoint y: 316, endPoint x: 319, endPoint y: 330, distance: 270.1
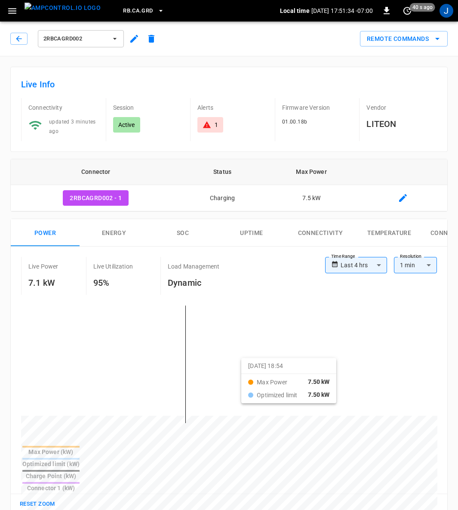
drag, startPoint x: 54, startPoint y: 337, endPoint x: 364, endPoint y: 363, distance: 310.9
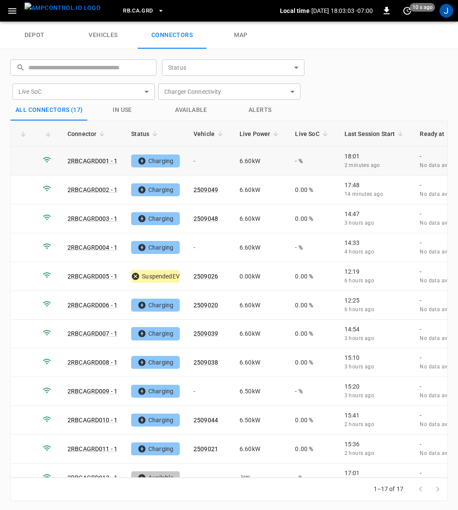
click at [195, 157] on td "-" at bounding box center [210, 161] width 46 height 29
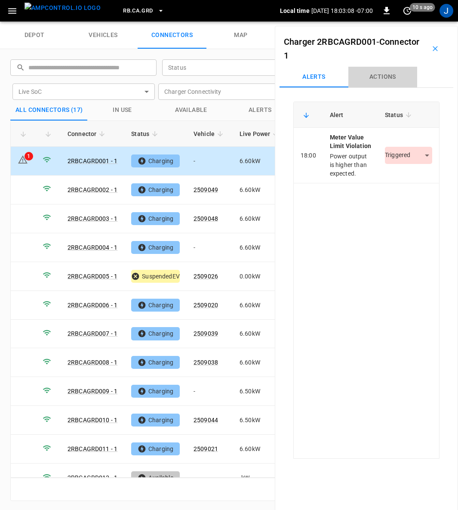
click at [381, 78] on button "Actions" at bounding box center [382, 77] width 69 height 21
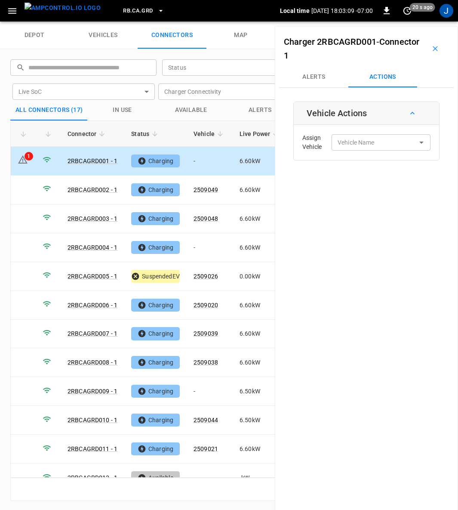
click at [351, 139] on div "Vehicle Name Vehicle Name" at bounding box center [381, 142] width 99 height 16
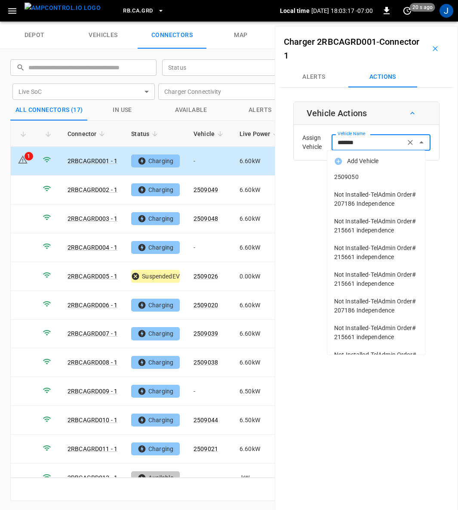
click at [348, 174] on span "2509050" at bounding box center [376, 177] width 84 height 9
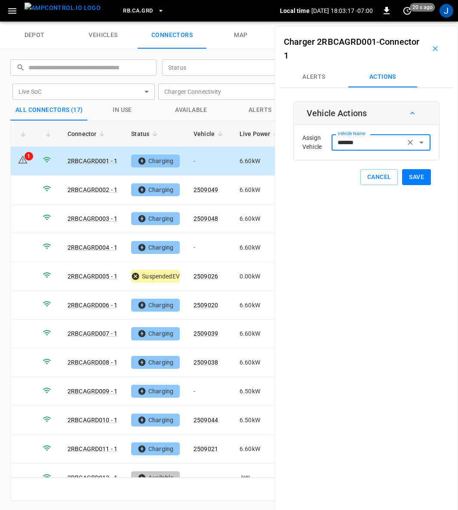
type input "*******"
click at [410, 178] on button "Save" at bounding box center [416, 177] width 29 height 16
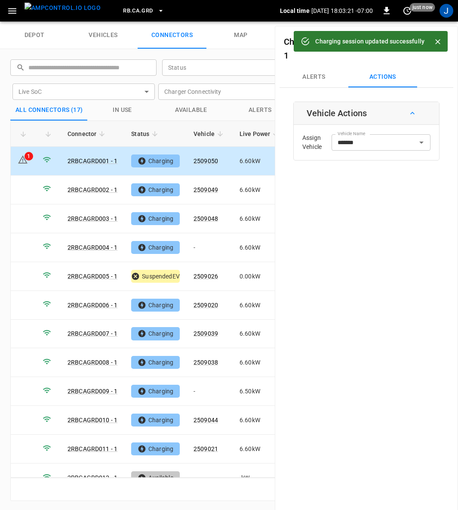
click at [21, 157] on icon at bounding box center [23, 159] width 10 height 10
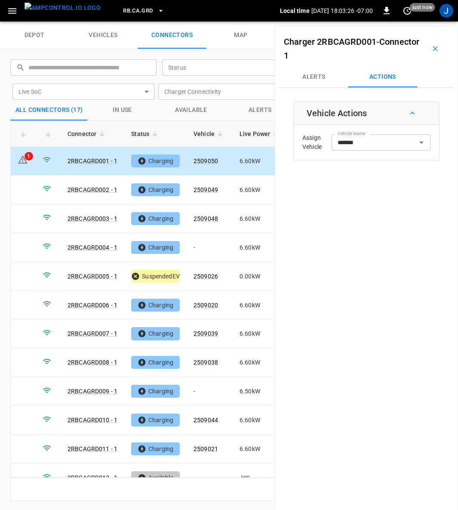
click at [316, 75] on button "Alerts" at bounding box center [314, 77] width 69 height 21
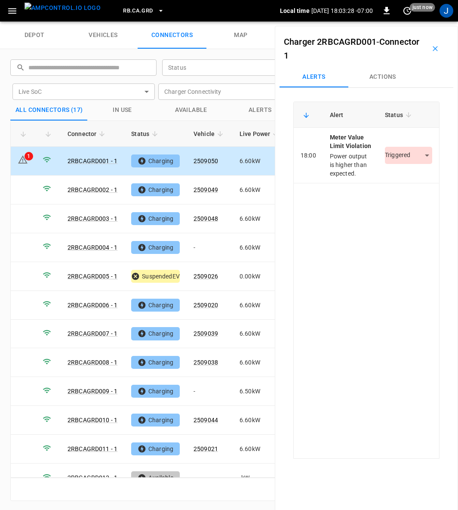
click at [416, 22] on body "RB.CA.GRD Local time 2025-08-27 18:03:28 -07:00 0 just now J depot vehicles con…" at bounding box center [229, 11] width 458 height 22
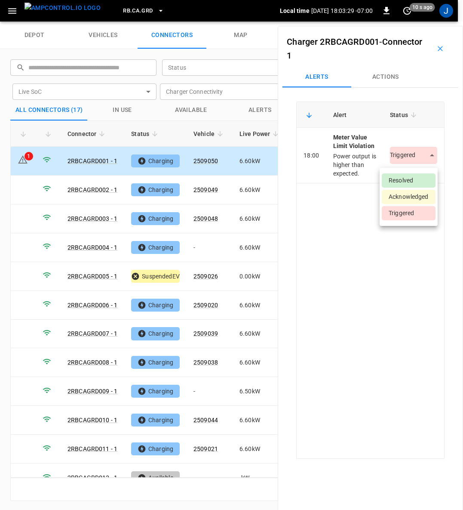
click at [412, 179] on li "Resolved" at bounding box center [409, 180] width 54 height 14
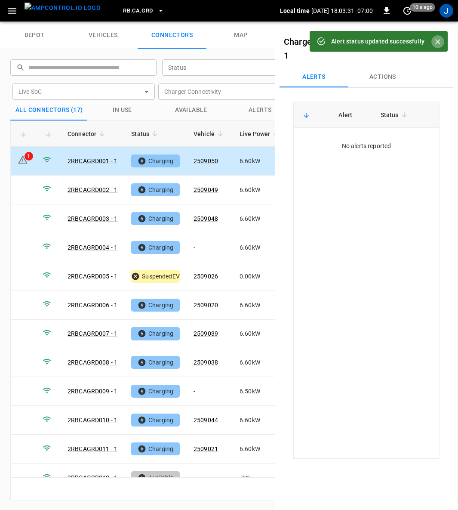
click at [440, 41] on icon "Close" at bounding box center [438, 41] width 9 height 9
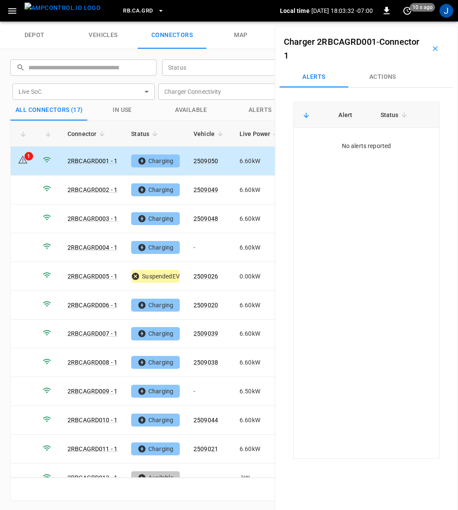
click at [431, 46] on icon "button" at bounding box center [435, 48] width 9 height 9
